Goal: Information Seeking & Learning: Learn about a topic

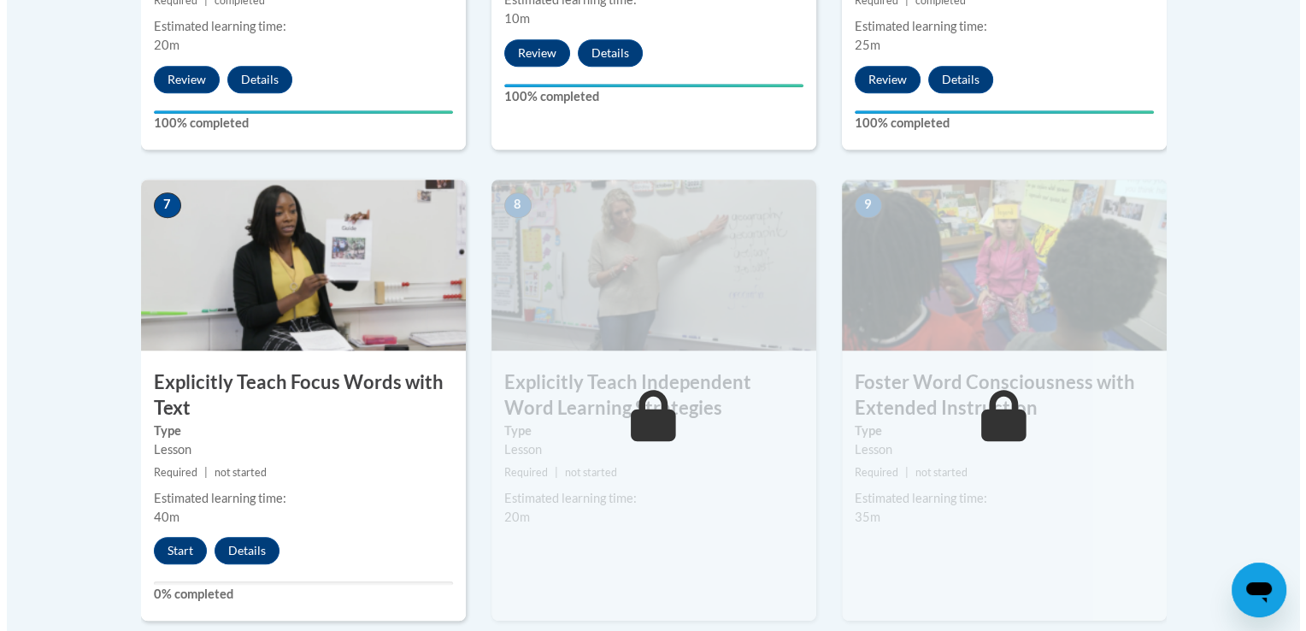
scroll to position [1364, 0]
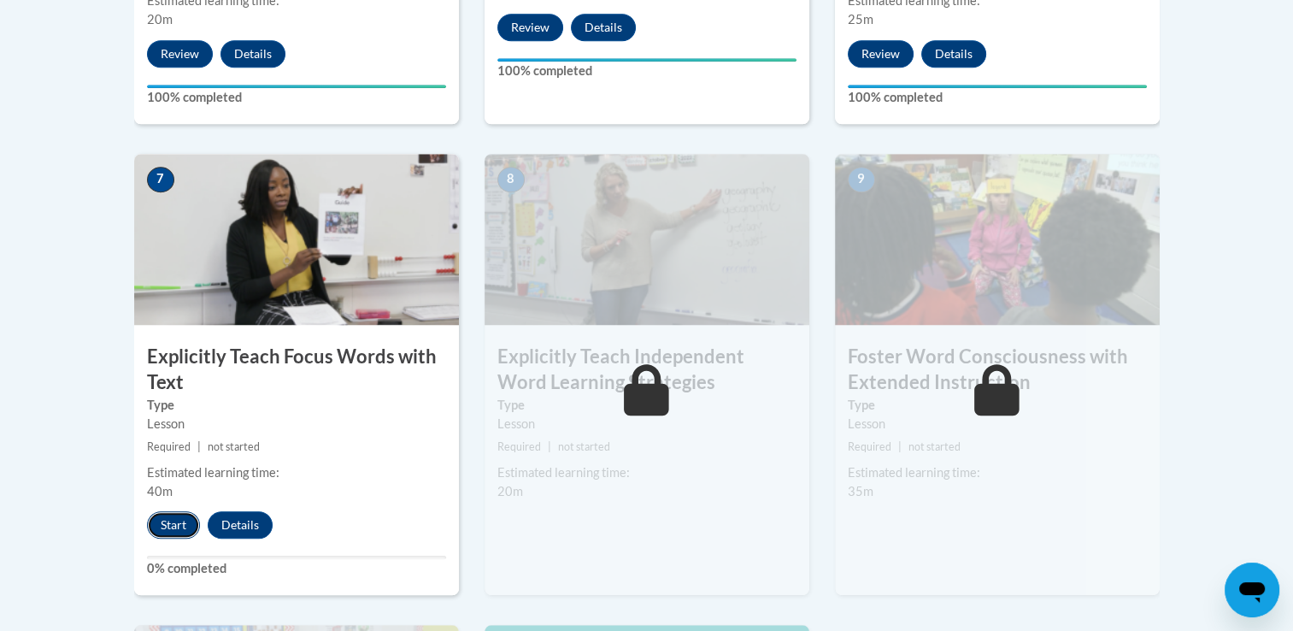
click at [174, 535] on button "Start" at bounding box center [173, 524] width 53 height 27
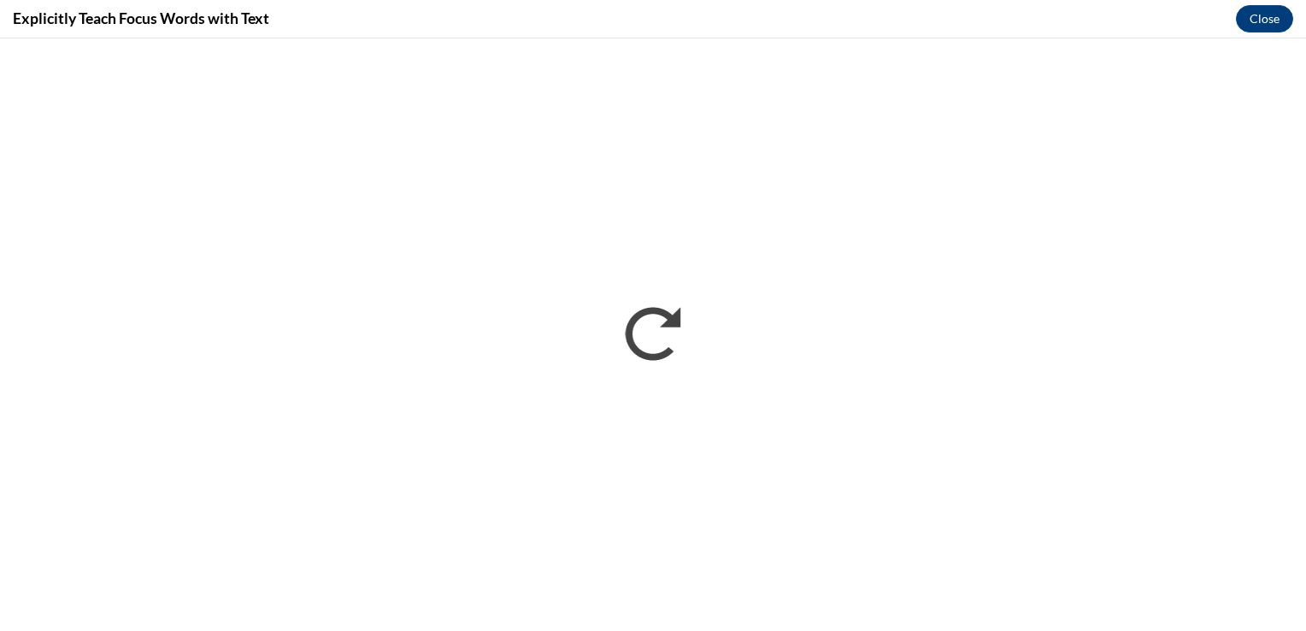
scroll to position [0, 0]
